Goal: Communication & Community: Ask a question

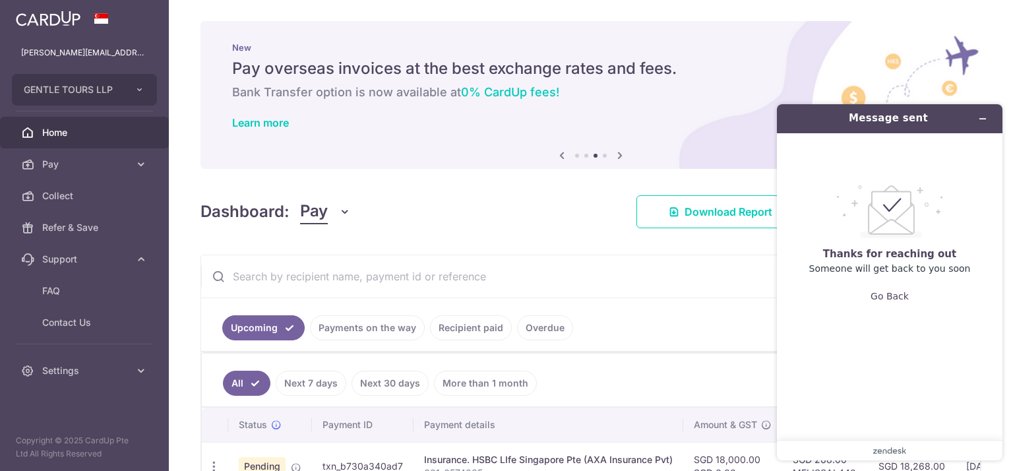
scroll to position [88, 0]
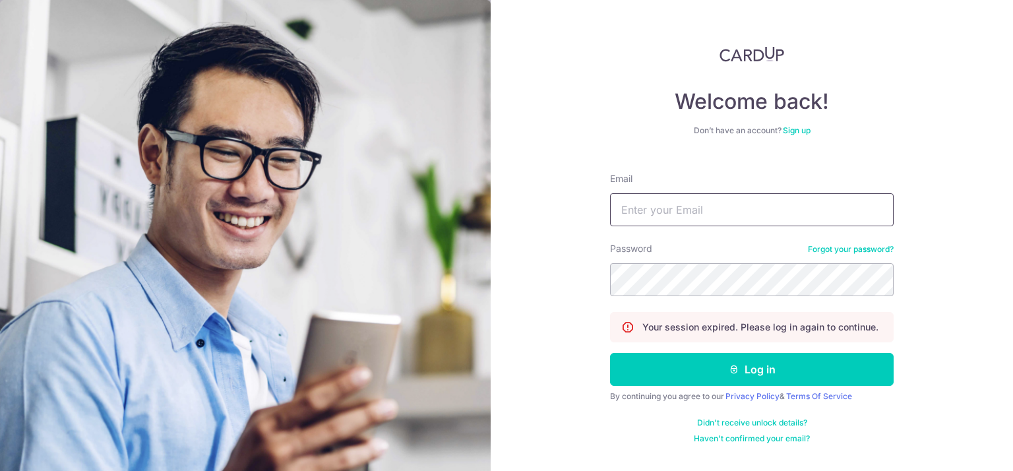
click at [654, 218] on input "Email" at bounding box center [752, 209] width 284 height 33
type input "[PERSON_NAME][EMAIL_ADDRESS][DOMAIN_NAME]"
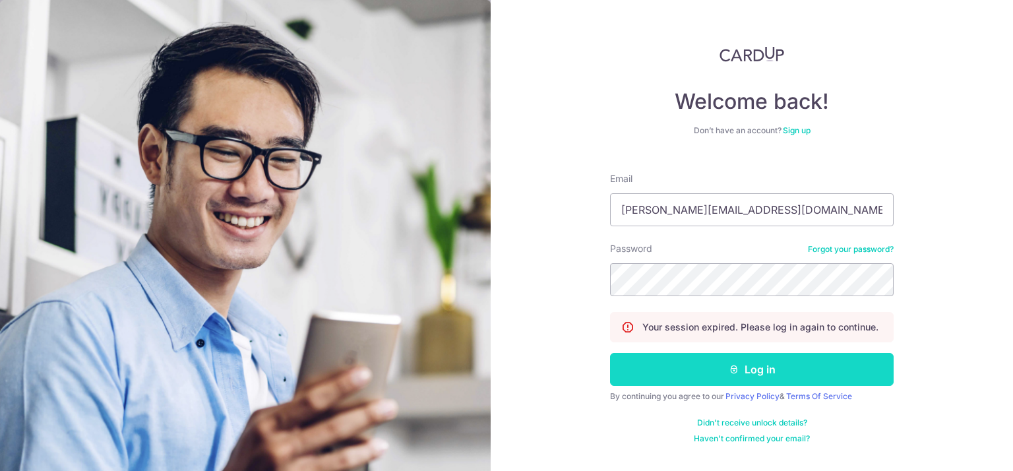
click at [719, 373] on button "Log in" at bounding box center [752, 369] width 284 height 33
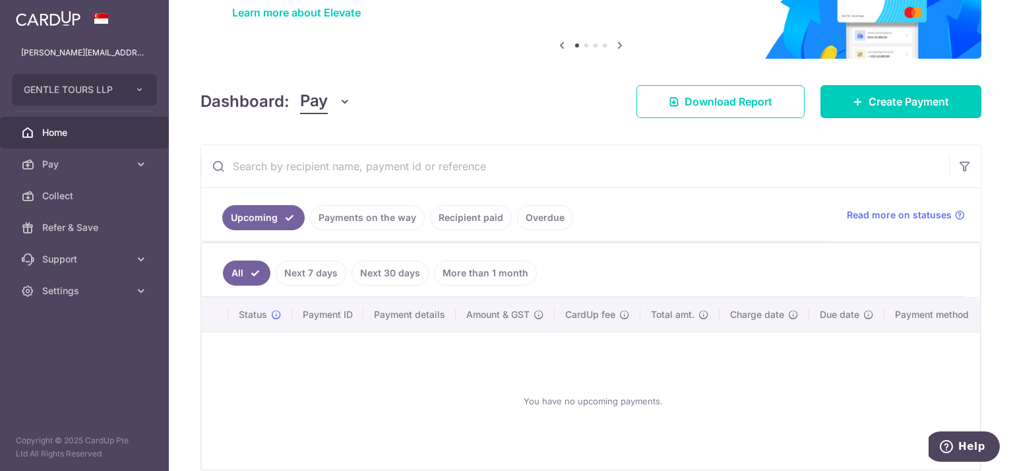
scroll to position [178, 0]
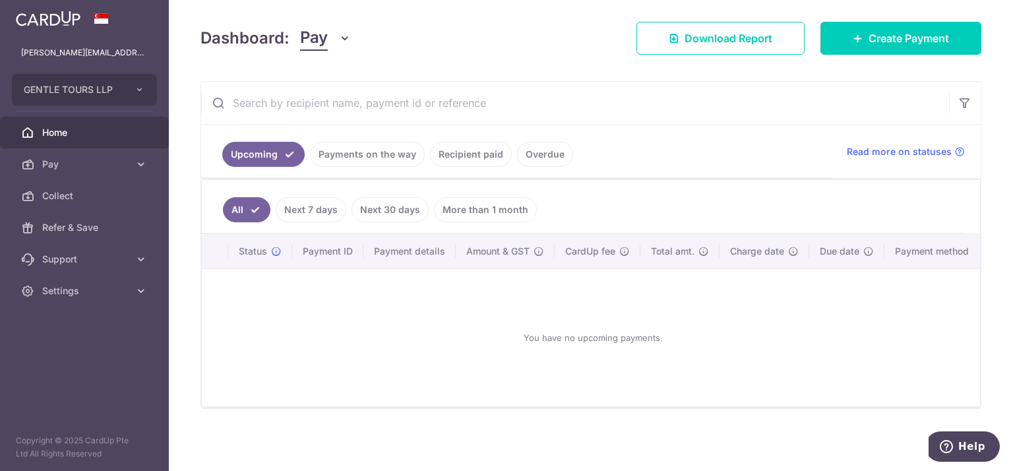
click at [528, 148] on link "Overdue" at bounding box center [545, 154] width 56 height 25
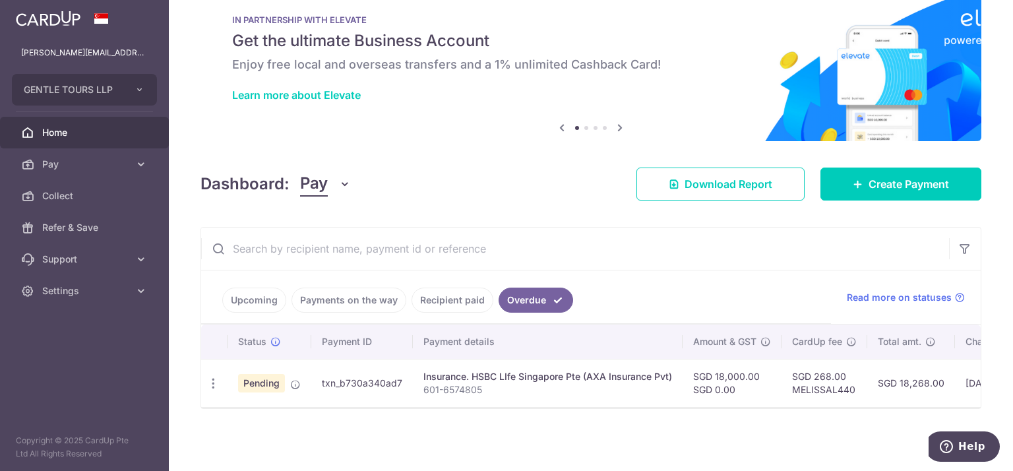
scroll to position [33, 0]
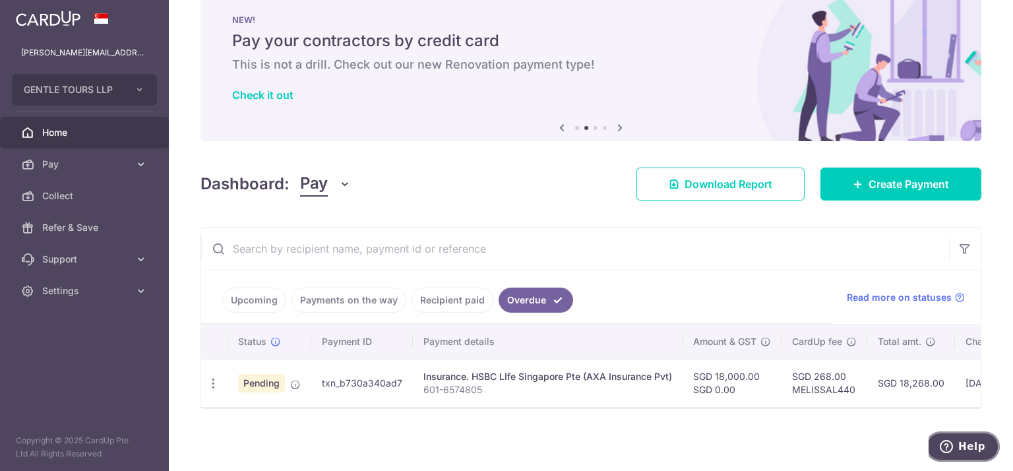
click at [962, 441] on span "Help" at bounding box center [972, 447] width 27 height 12
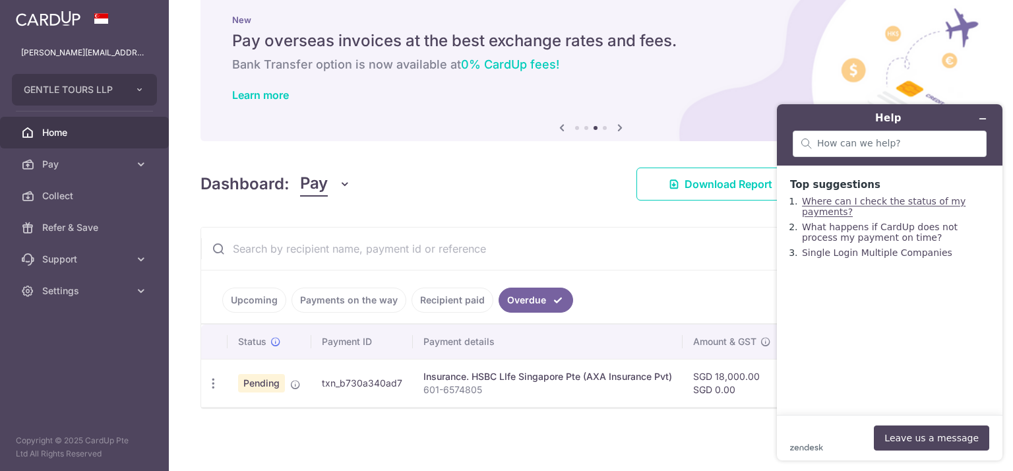
click at [877, 206] on link "Where can I check the status of my payments?" at bounding box center [884, 206] width 164 height 21
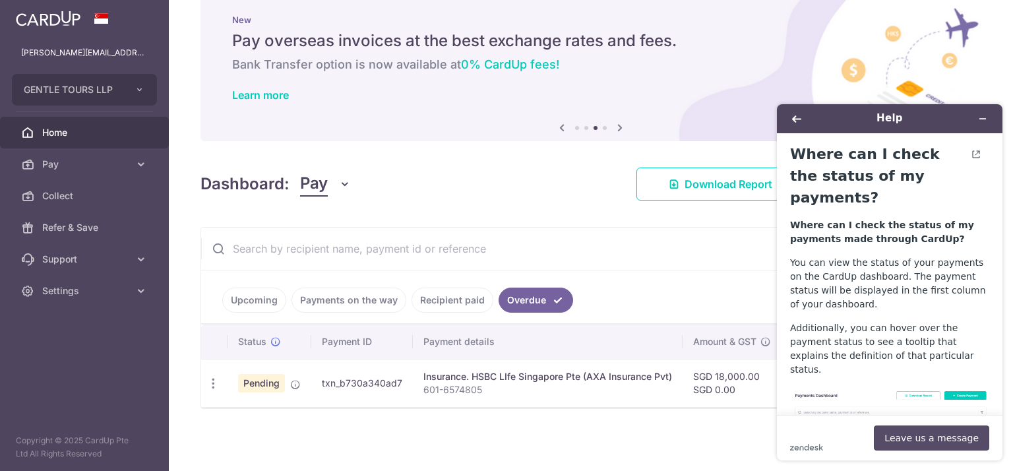
click at [916, 438] on button "Leave us a message" at bounding box center [931, 437] width 115 height 25
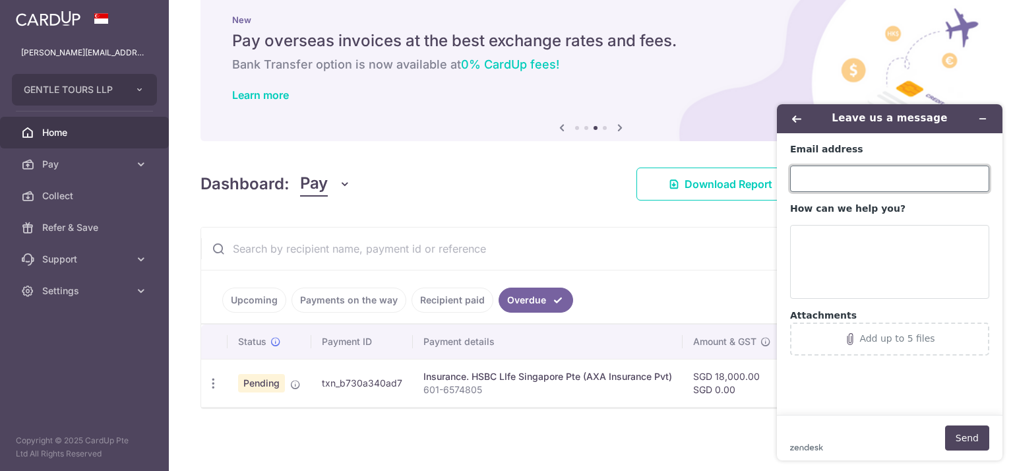
click at [821, 181] on input "Email address" at bounding box center [889, 179] width 199 height 26
type input "[PERSON_NAME][EMAIL_ADDRESS][DOMAIN_NAME]"
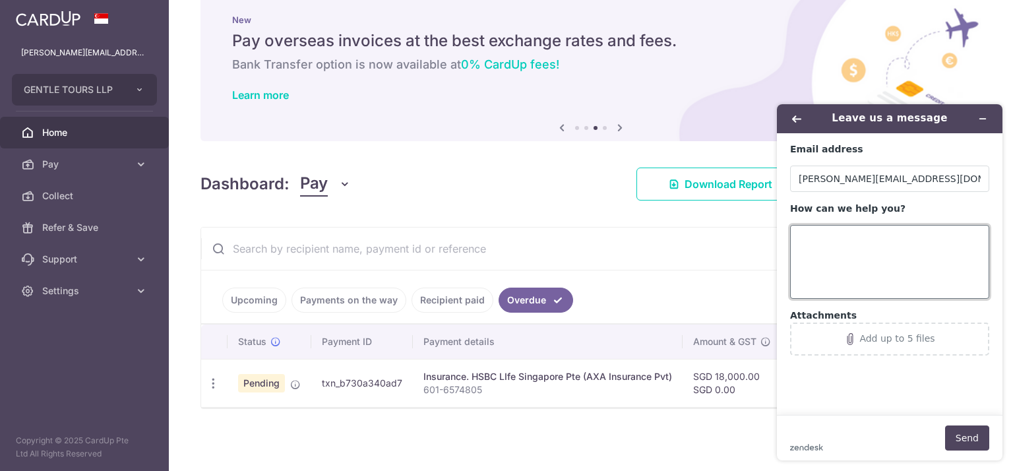
click at [869, 250] on textarea "How can we help you?" at bounding box center [889, 262] width 199 height 74
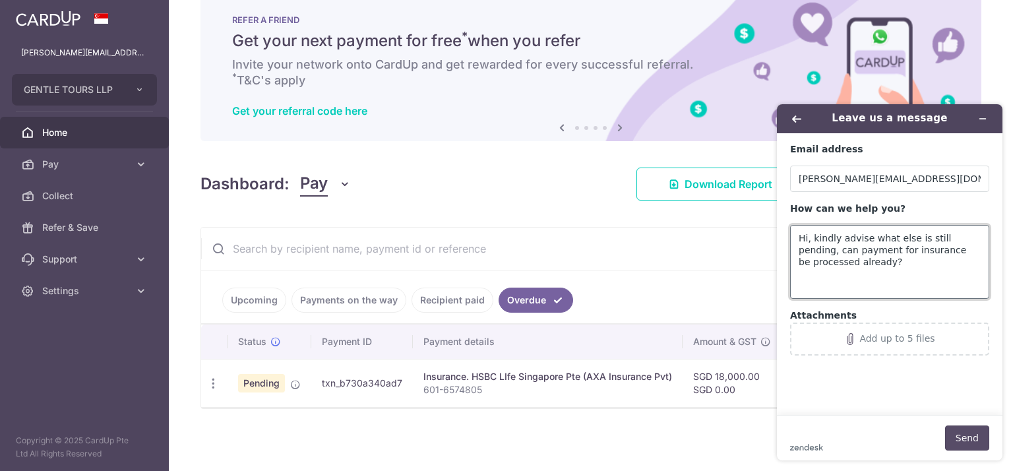
type textarea "Hi, kindly advise what else is still pending, can payment for insurance be proc…"
click at [979, 434] on button "Send" at bounding box center [967, 437] width 44 height 25
